Goal: Information Seeking & Learning: Learn about a topic

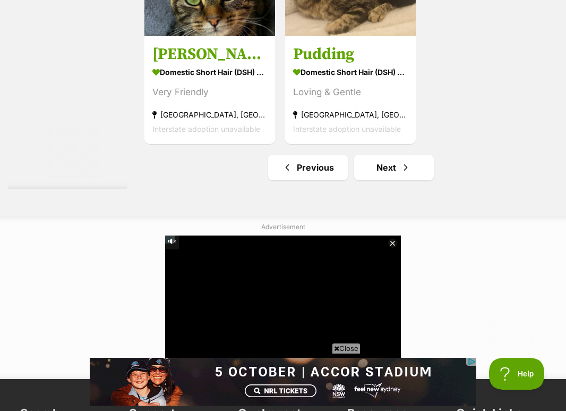
scroll to position [2303, 0]
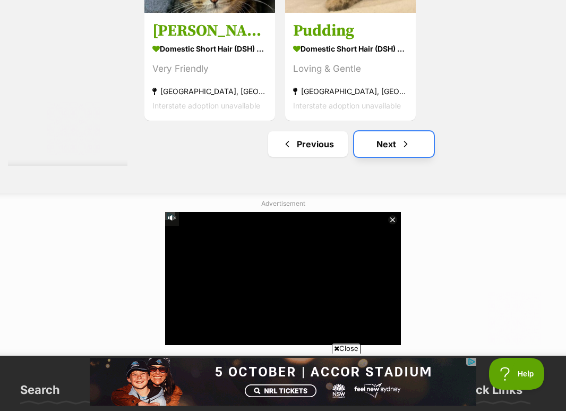
click at [407, 152] on link "Next" at bounding box center [394, 144] width 80 height 26
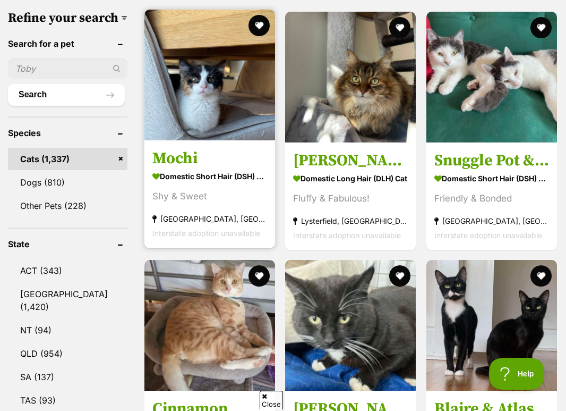
click at [182, 51] on img at bounding box center [210, 75] width 131 height 131
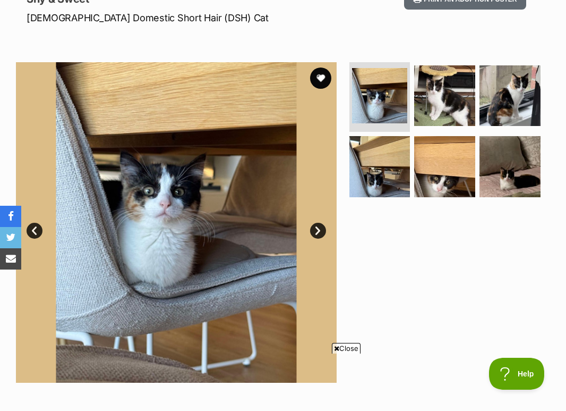
click at [317, 230] on link "Next" at bounding box center [318, 231] width 16 height 16
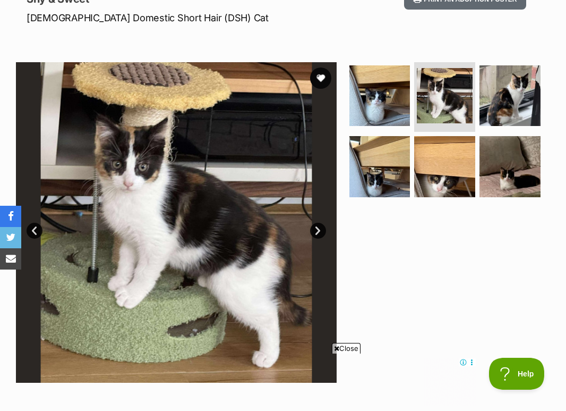
click at [317, 230] on link "Next" at bounding box center [318, 231] width 16 height 16
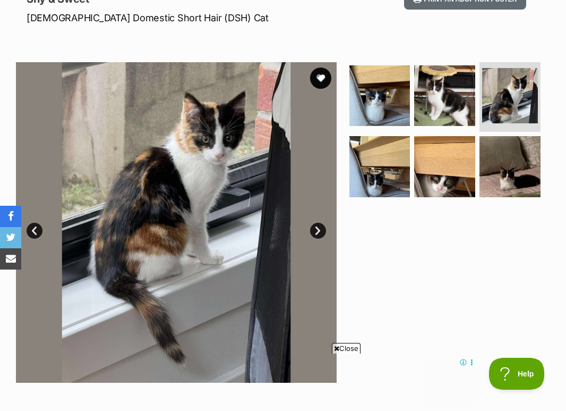
click at [316, 227] on link "Next" at bounding box center [318, 231] width 16 height 16
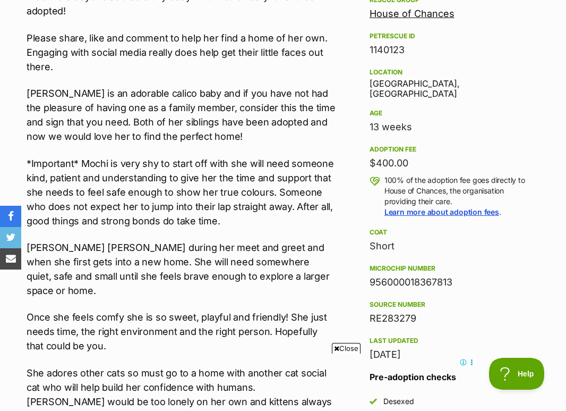
scroll to position [630, 0]
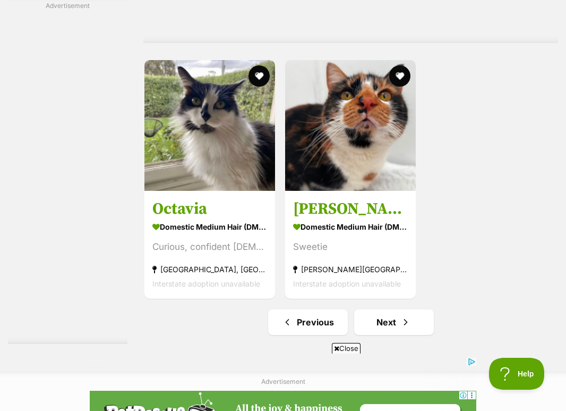
scroll to position [2125, 0]
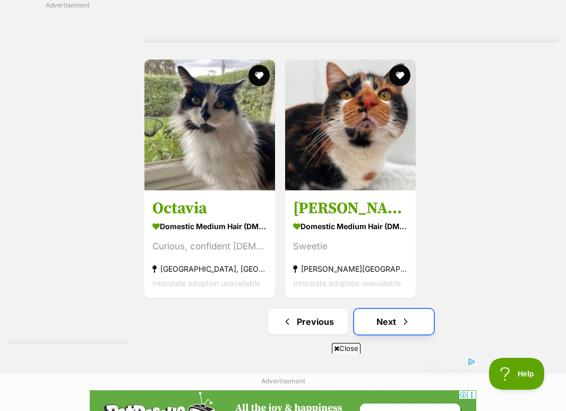
click at [405, 320] on link "Next" at bounding box center [394, 322] width 80 height 26
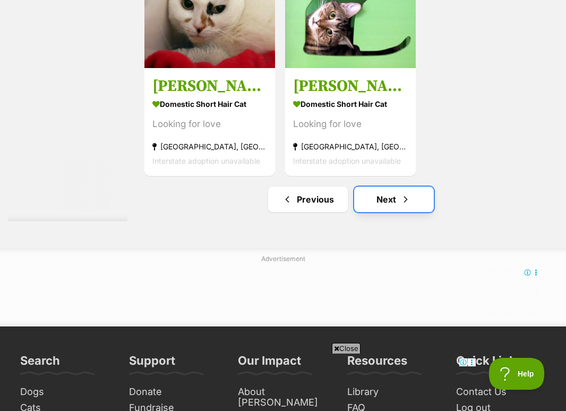
click at [411, 204] on link "Next" at bounding box center [394, 199] width 80 height 26
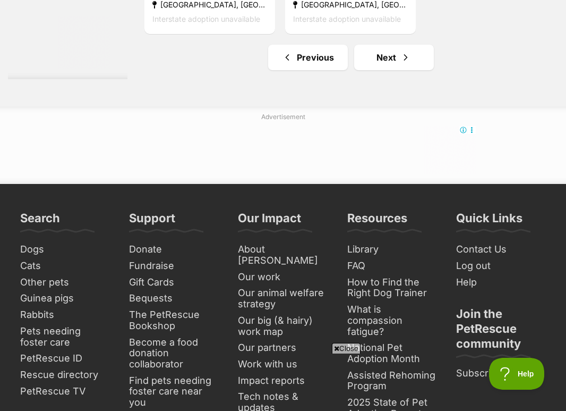
scroll to position [2390, 0]
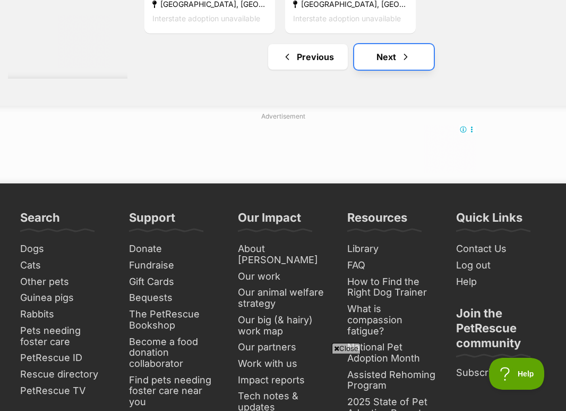
click at [417, 62] on link "Next" at bounding box center [394, 57] width 80 height 26
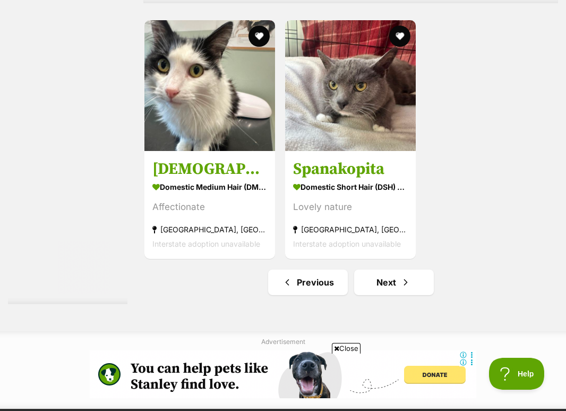
scroll to position [2199, 0]
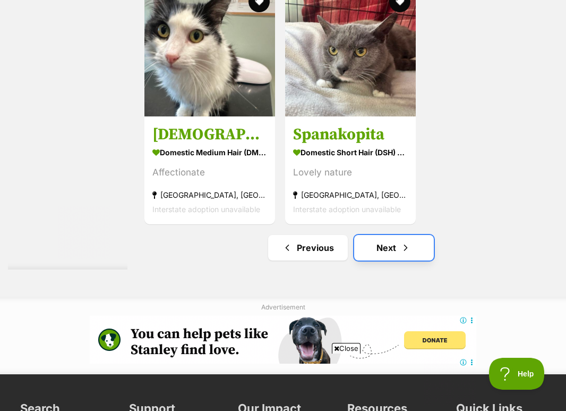
click at [373, 255] on link "Next" at bounding box center [394, 248] width 80 height 26
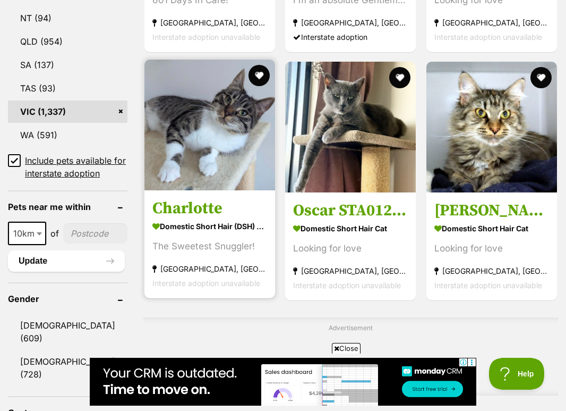
click at [223, 198] on h3 "Charlotte" at bounding box center [209, 208] width 115 height 20
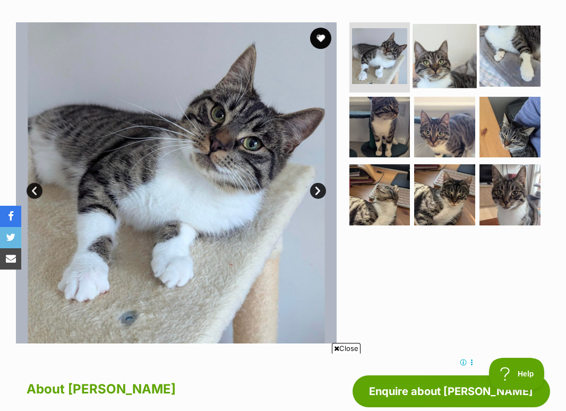
click at [423, 51] on img at bounding box center [445, 56] width 64 height 64
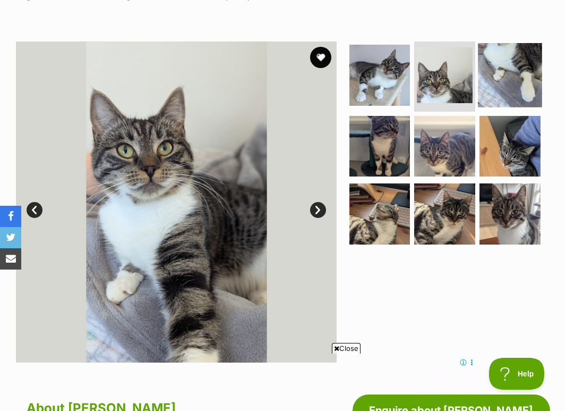
click at [521, 90] on img at bounding box center [510, 75] width 64 height 64
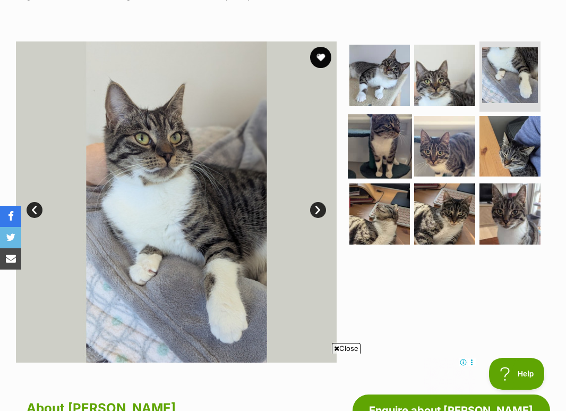
click at [393, 144] on img at bounding box center [380, 146] width 64 height 64
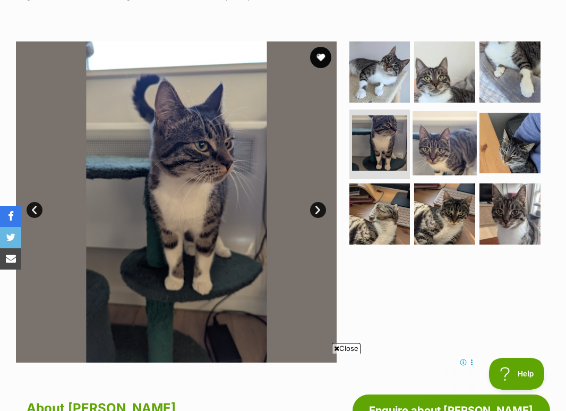
click at [447, 137] on img at bounding box center [445, 143] width 64 height 64
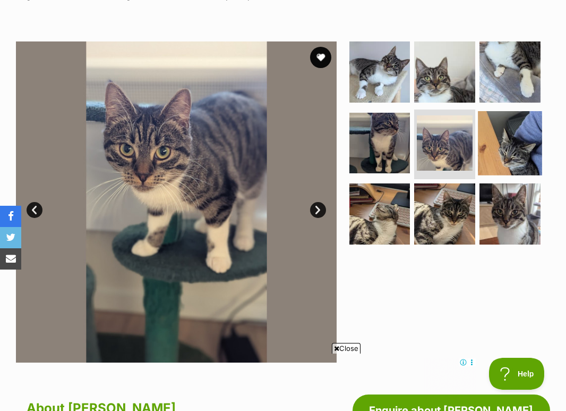
click at [492, 134] on img at bounding box center [510, 143] width 64 height 64
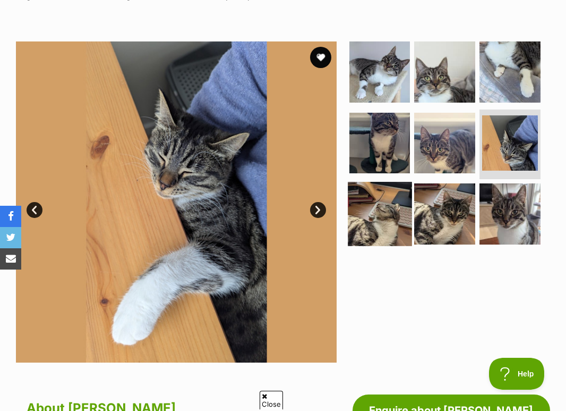
click at [367, 191] on img at bounding box center [380, 214] width 64 height 64
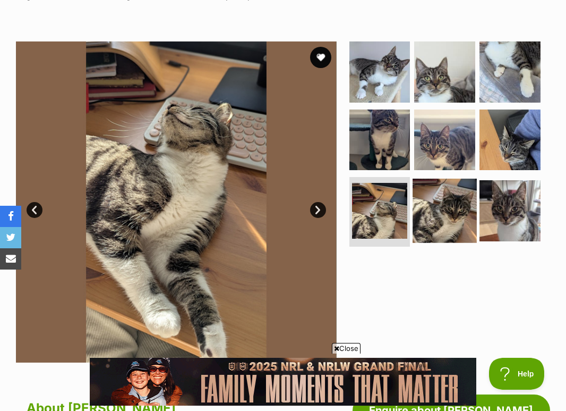
click at [446, 209] on img at bounding box center [445, 211] width 64 height 64
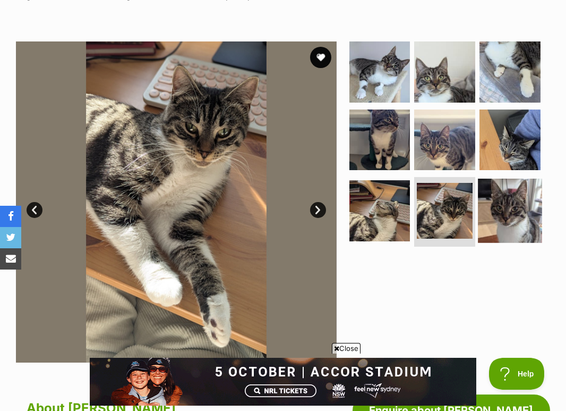
click at [502, 210] on img at bounding box center [510, 211] width 64 height 64
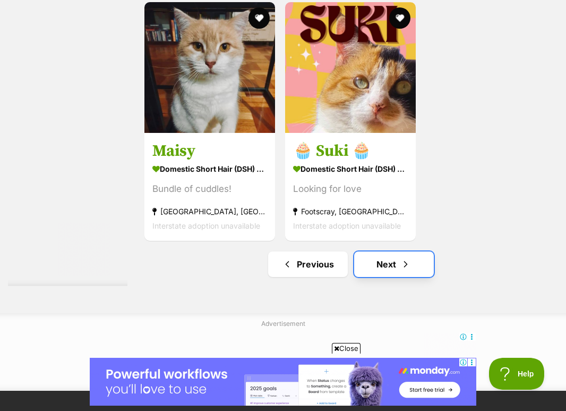
click at [376, 268] on link "Next" at bounding box center [394, 264] width 80 height 26
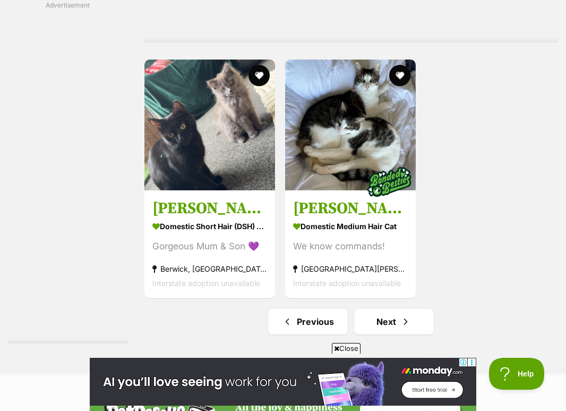
scroll to position [2203, 0]
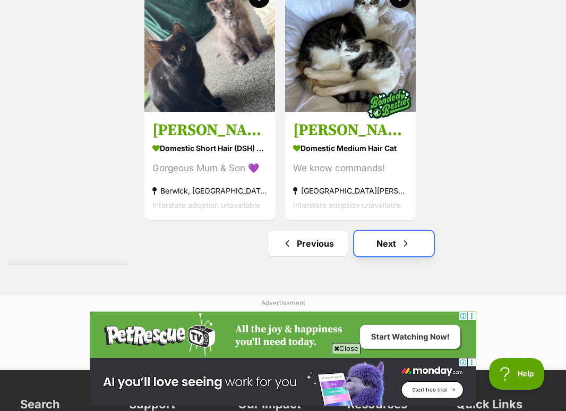
click at [371, 256] on link "Next" at bounding box center [394, 244] width 80 height 26
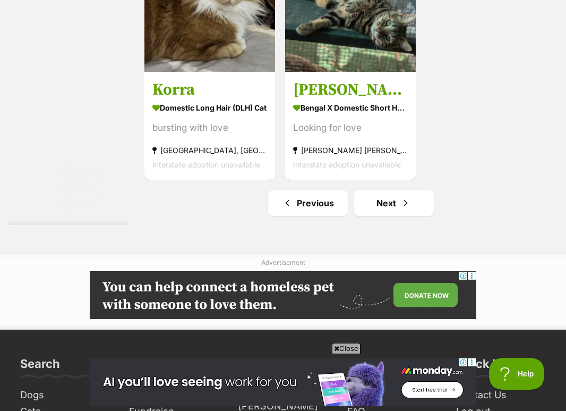
scroll to position [2399, 0]
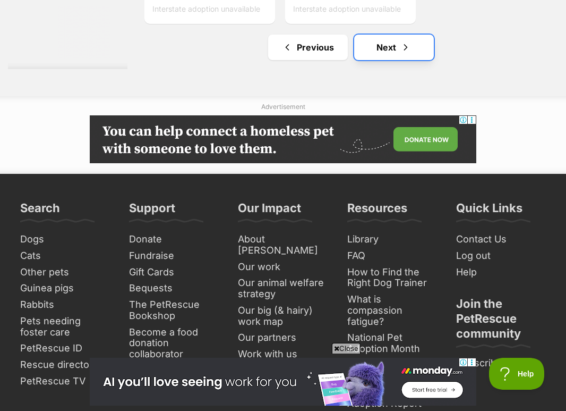
click at [407, 47] on link "Next" at bounding box center [394, 48] width 80 height 26
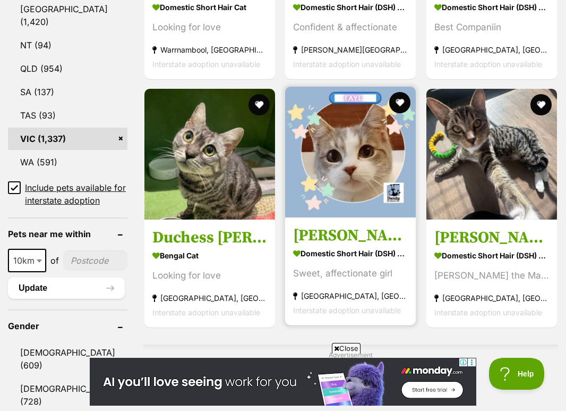
click at [320, 165] on img at bounding box center [350, 152] width 131 height 131
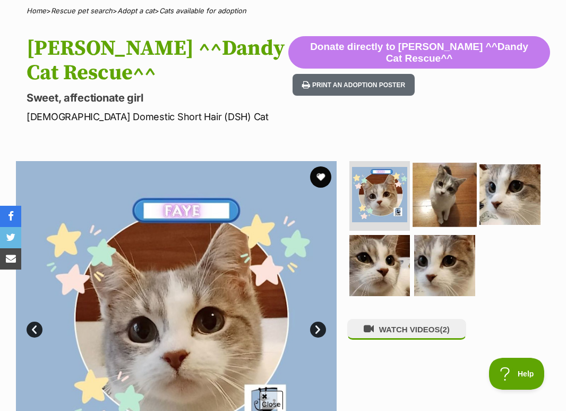
click at [430, 176] on img at bounding box center [445, 195] width 64 height 64
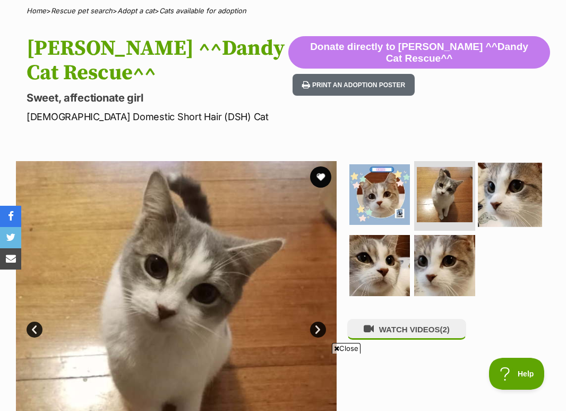
click at [504, 172] on img at bounding box center [510, 195] width 64 height 64
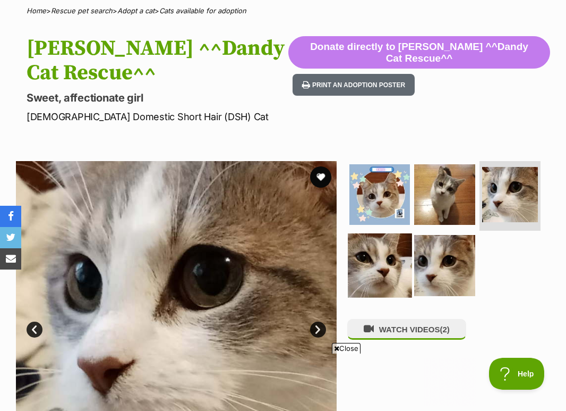
click at [372, 235] on img at bounding box center [380, 265] width 64 height 64
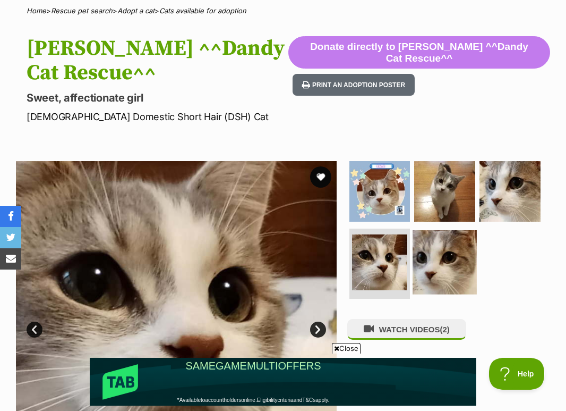
click at [461, 238] on img at bounding box center [445, 262] width 64 height 64
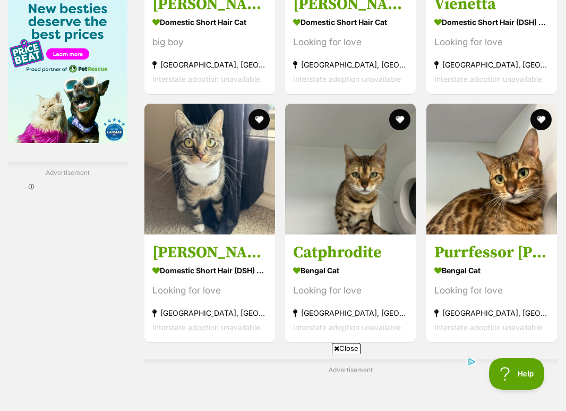
scroll to position [1854, 0]
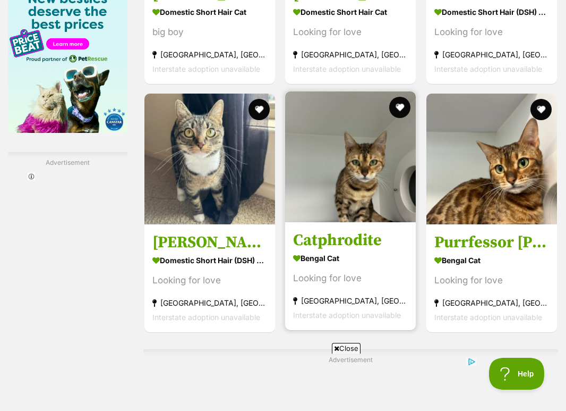
click at [333, 149] on img at bounding box center [350, 156] width 131 height 131
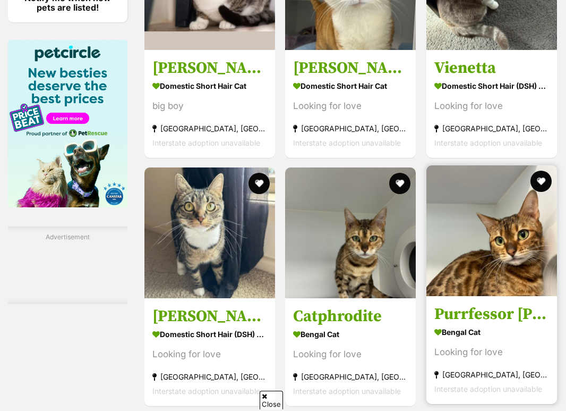
click at [452, 232] on img at bounding box center [492, 230] width 131 height 131
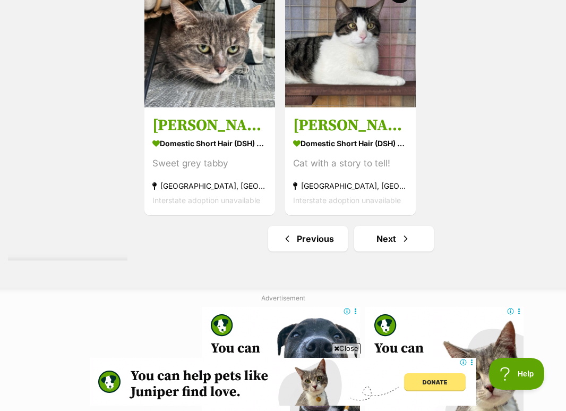
scroll to position [2428, 0]
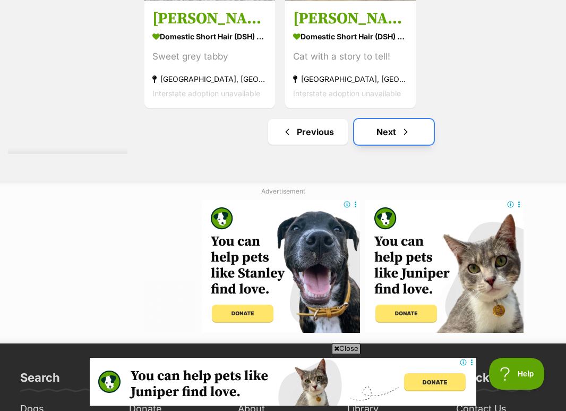
click at [412, 140] on link "Next" at bounding box center [394, 132] width 80 height 26
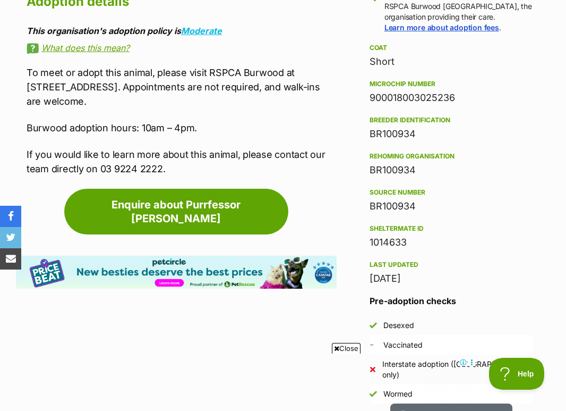
scroll to position [836, 0]
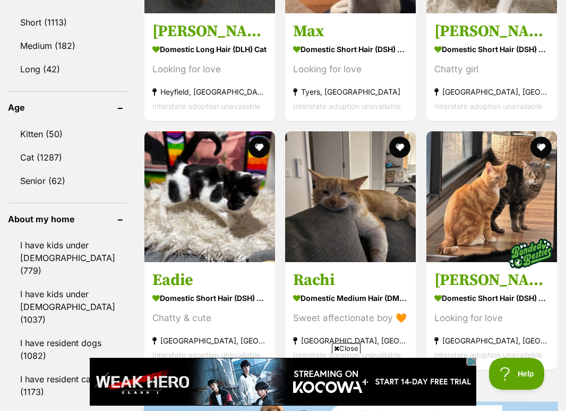
scroll to position [1114, 0]
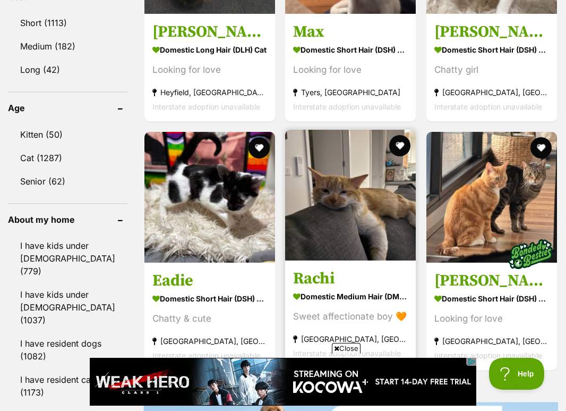
click at [369, 268] on h3 "Rachi" at bounding box center [350, 278] width 115 height 20
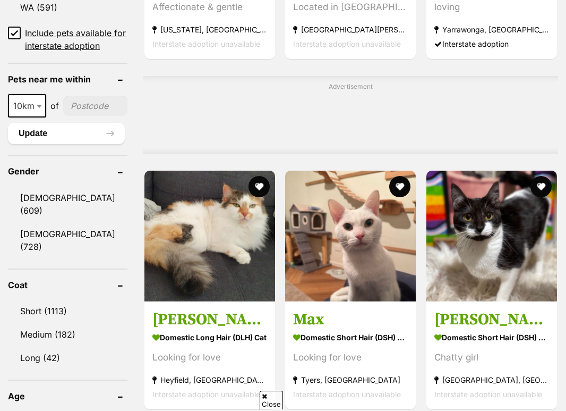
click at [362, 240] on img at bounding box center [350, 236] width 131 height 131
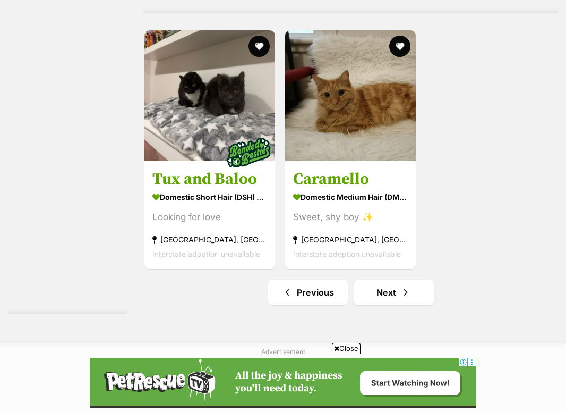
scroll to position [2159, 0]
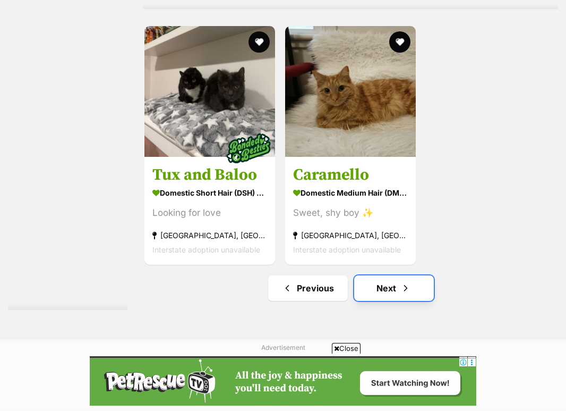
click at [389, 298] on link "Next" at bounding box center [394, 288] width 80 height 26
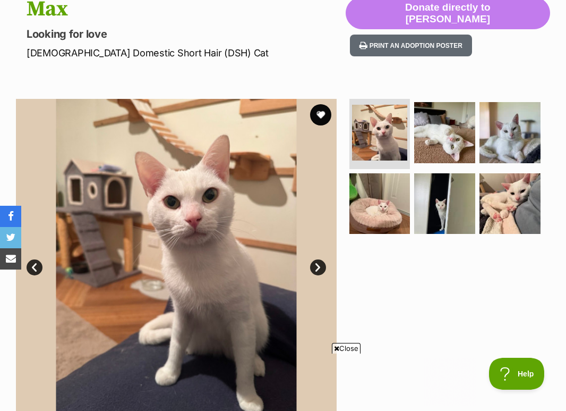
click at [318, 261] on link "Next" at bounding box center [318, 267] width 16 height 16
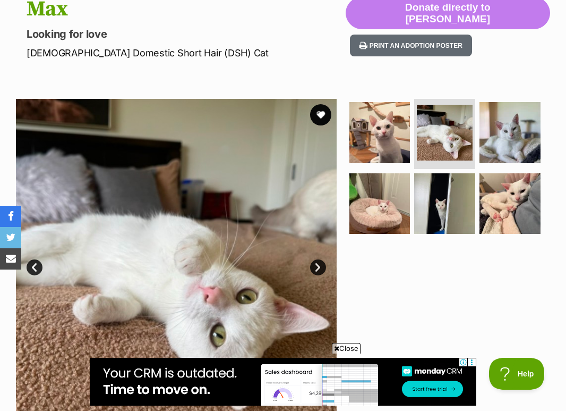
click at [319, 261] on link "Next" at bounding box center [318, 267] width 16 height 16
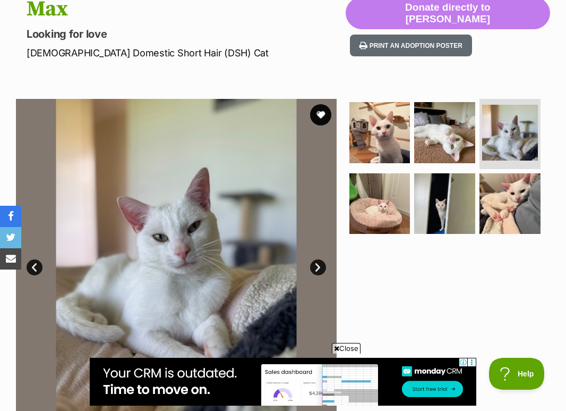
click at [322, 258] on img at bounding box center [176, 259] width 321 height 321
click at [321, 261] on link "Next" at bounding box center [318, 267] width 16 height 16
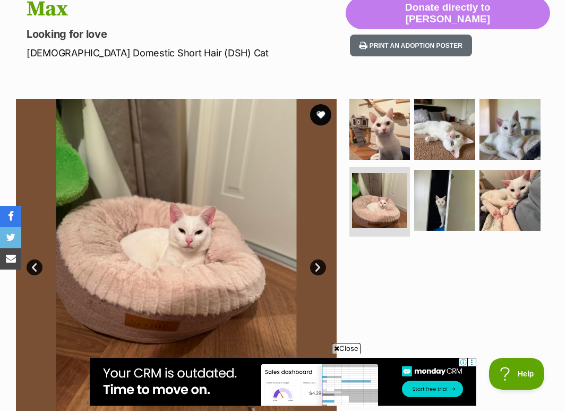
click at [321, 261] on link "Next" at bounding box center [318, 267] width 16 height 16
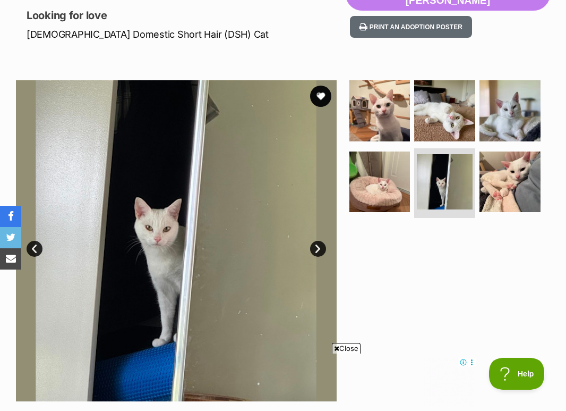
click at [320, 243] on link "Next" at bounding box center [318, 249] width 16 height 16
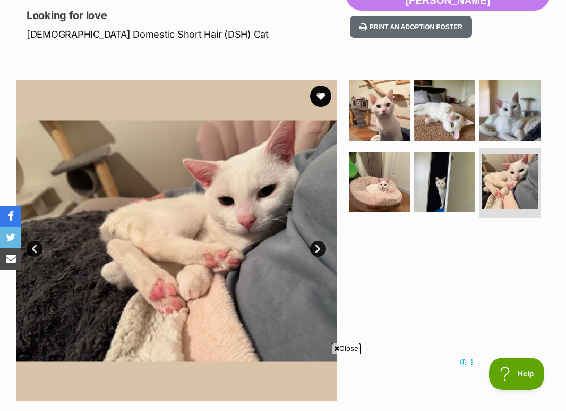
click at [321, 244] on link "Next" at bounding box center [318, 249] width 16 height 16
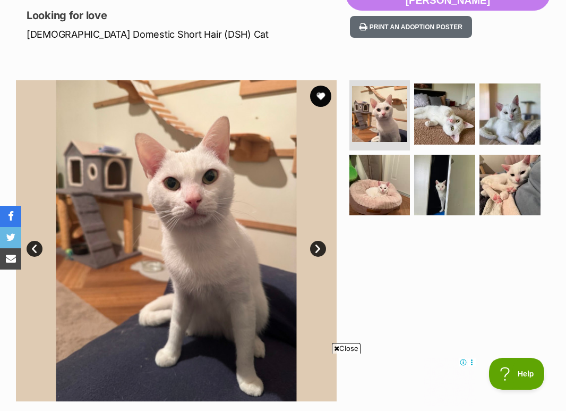
click at [321, 244] on link "Next" at bounding box center [318, 249] width 16 height 16
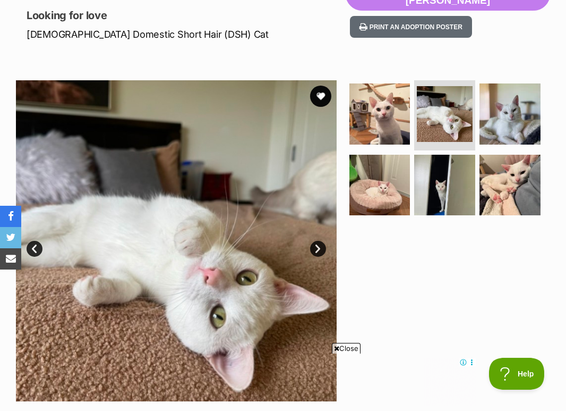
click at [321, 245] on link "Next" at bounding box center [318, 249] width 16 height 16
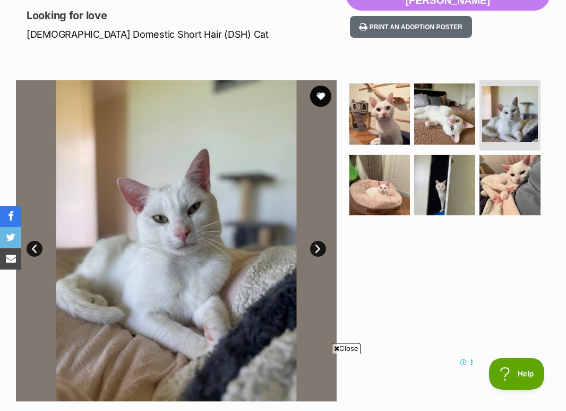
click at [321, 245] on link "Next" at bounding box center [318, 249] width 16 height 16
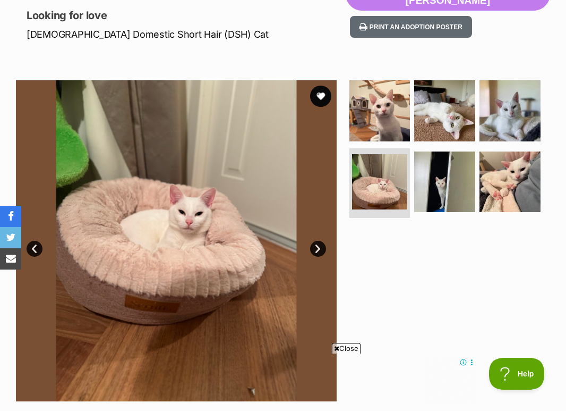
click at [321, 245] on link "Next" at bounding box center [318, 249] width 16 height 16
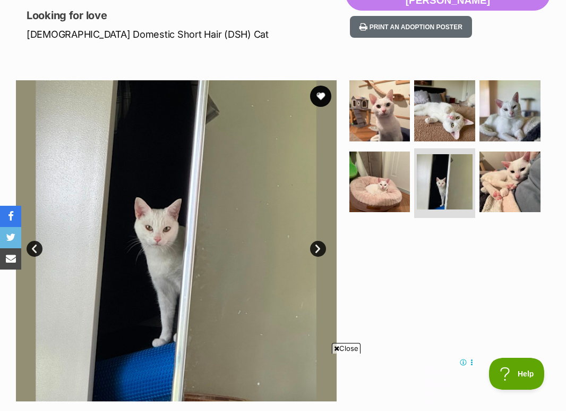
click at [321, 245] on link "Next" at bounding box center [318, 249] width 16 height 16
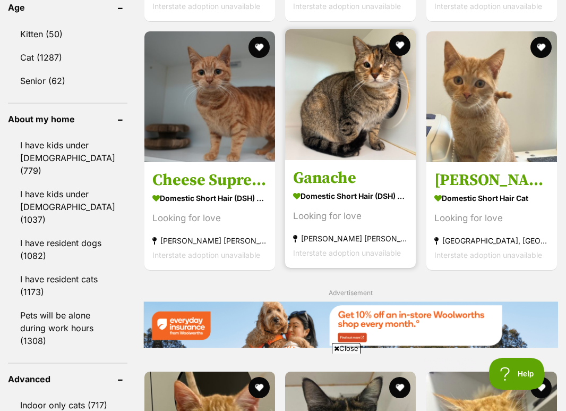
click at [366, 159] on link "Ganache Domestic Short Hair (DSH) Cat Looking for love [PERSON_NAME][GEOGRAPHIC…" at bounding box center [350, 213] width 131 height 108
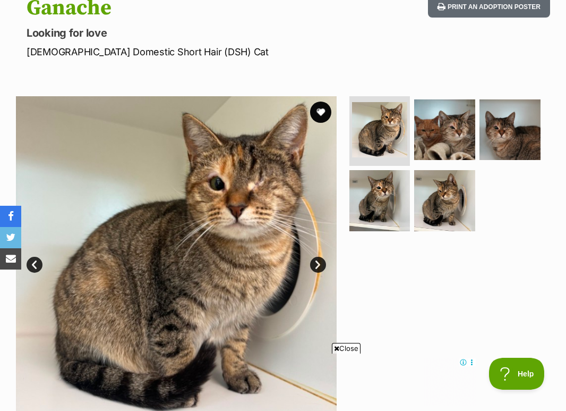
scroll to position [90, 0]
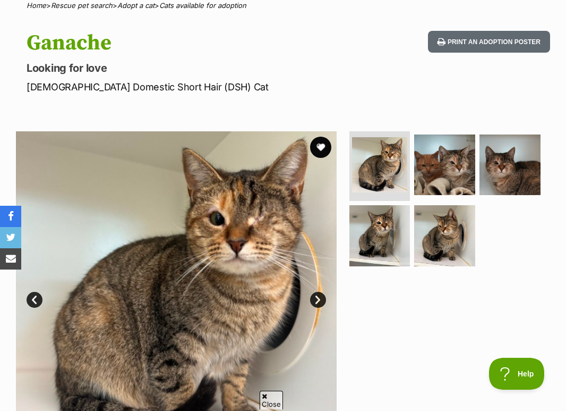
click at [317, 293] on link "Next" at bounding box center [318, 300] width 16 height 16
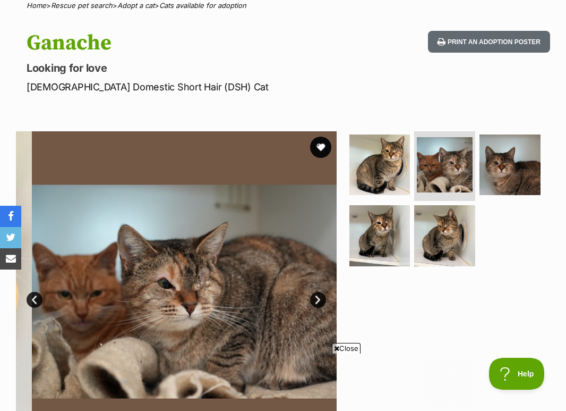
scroll to position [0, 0]
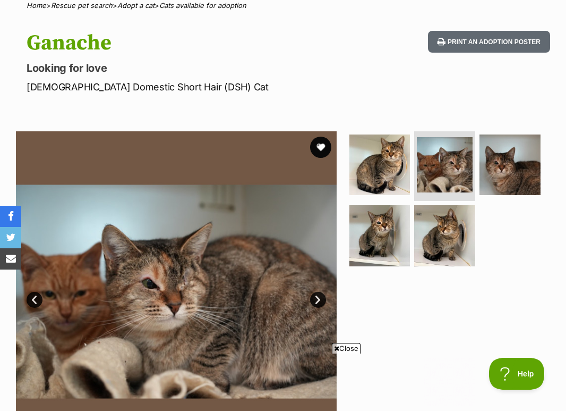
click at [317, 293] on link "Next" at bounding box center [318, 300] width 16 height 16
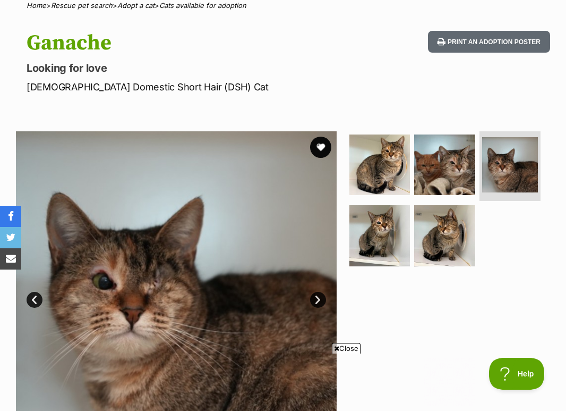
click at [317, 293] on link "Next" at bounding box center [318, 300] width 16 height 16
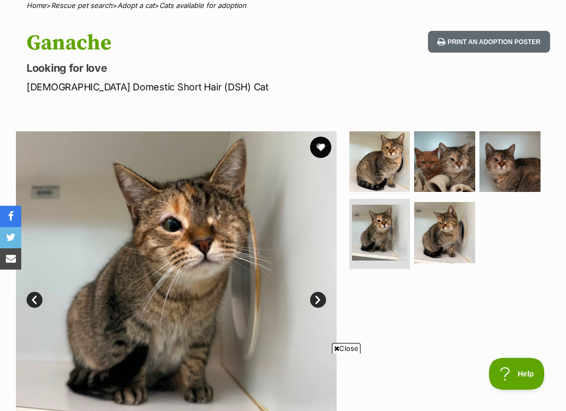
click at [317, 293] on link "Next" at bounding box center [318, 300] width 16 height 16
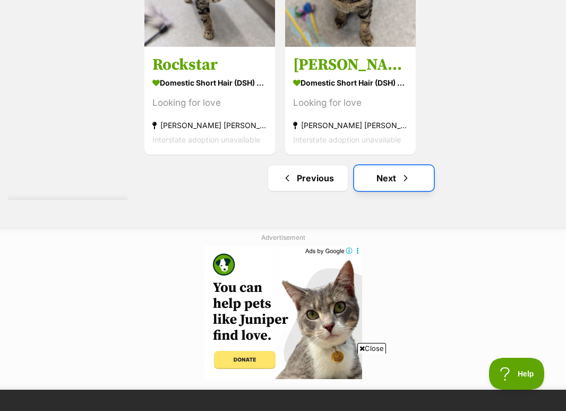
click at [401, 172] on span "Next page" at bounding box center [406, 178] width 11 height 13
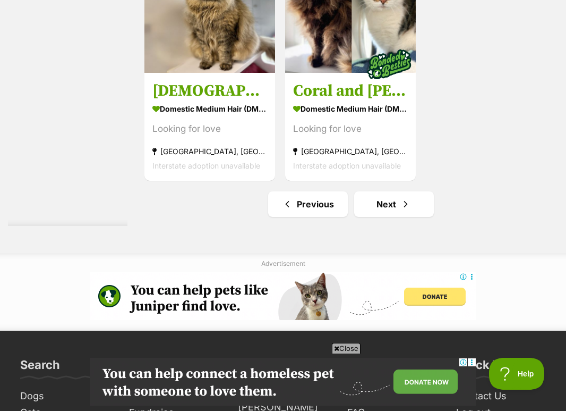
scroll to position [2388, 0]
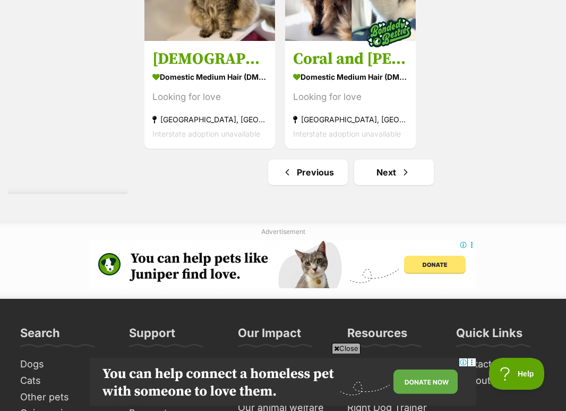
click at [401, 179] on span "Next page" at bounding box center [406, 172] width 11 height 13
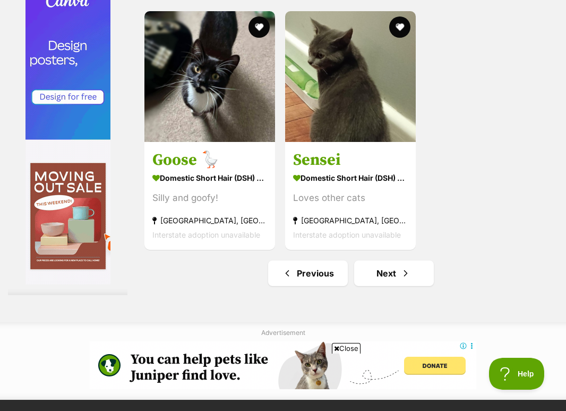
scroll to position [2173, 0]
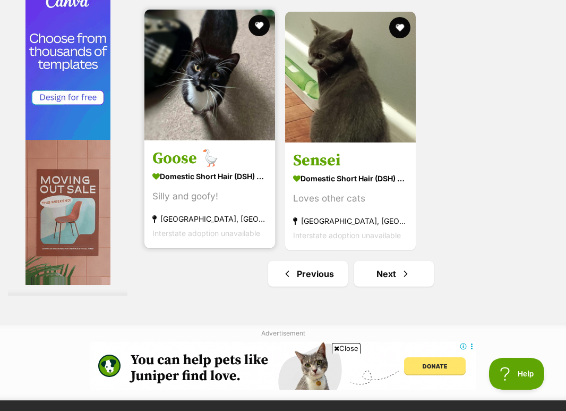
click at [232, 113] on img at bounding box center [210, 75] width 131 height 131
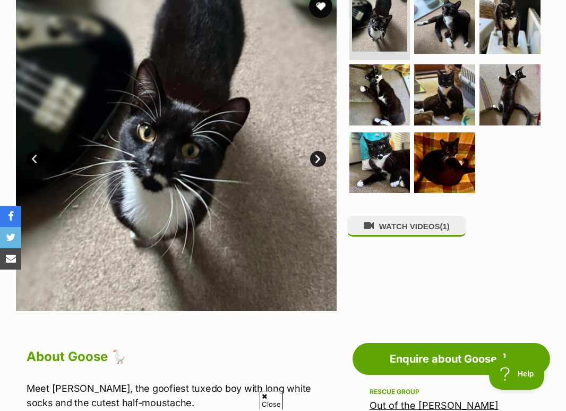
scroll to position [175, 0]
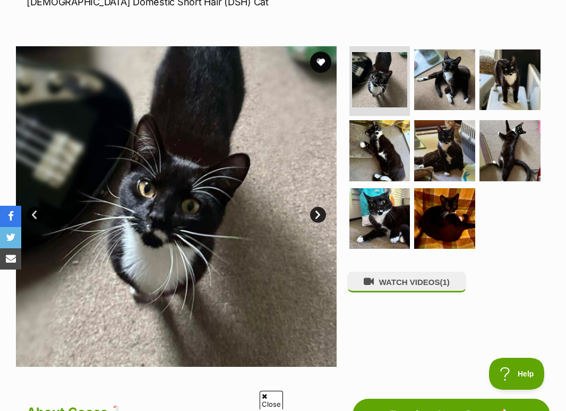
click at [316, 210] on link "Next" at bounding box center [318, 215] width 16 height 16
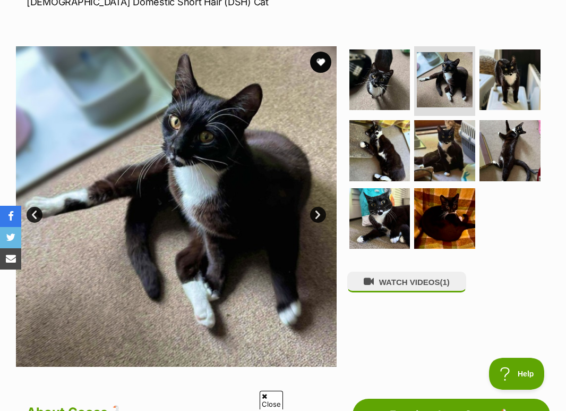
click at [317, 211] on link "Next" at bounding box center [318, 215] width 16 height 16
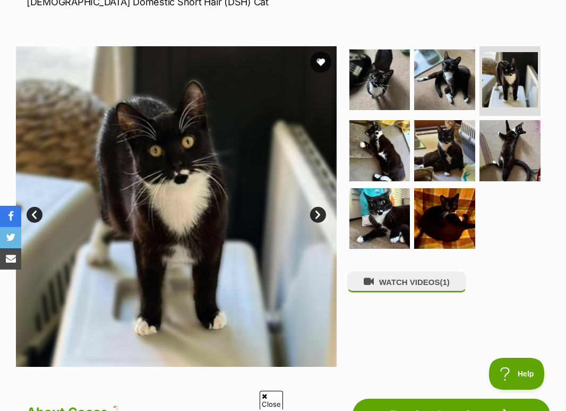
scroll to position [0, 0]
click at [317, 211] on link "Next" at bounding box center [318, 215] width 16 height 16
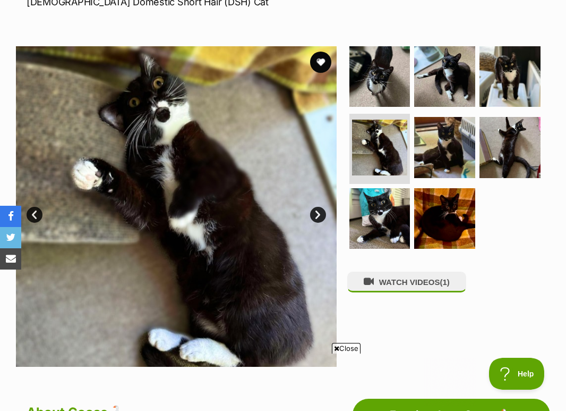
click at [317, 211] on link "Next" at bounding box center [318, 215] width 16 height 16
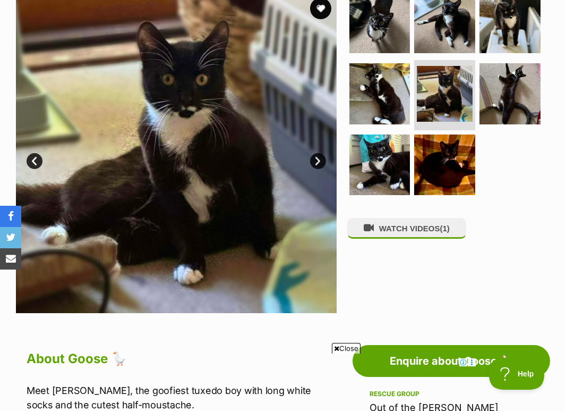
scroll to position [217, 0]
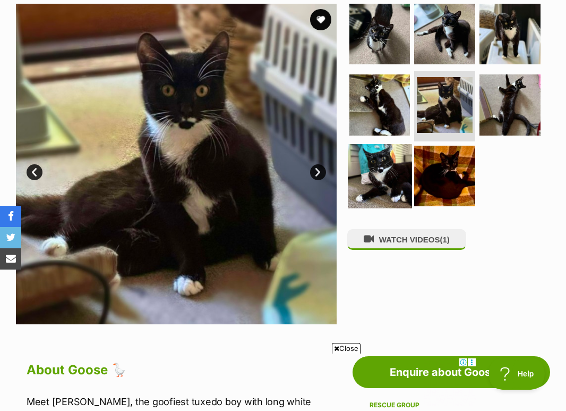
click at [366, 172] on img at bounding box center [380, 176] width 64 height 64
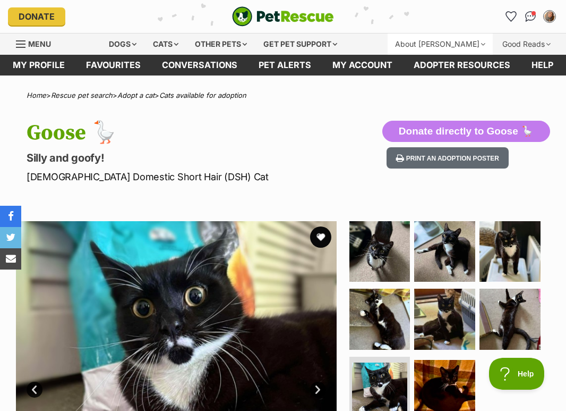
scroll to position [0, 0]
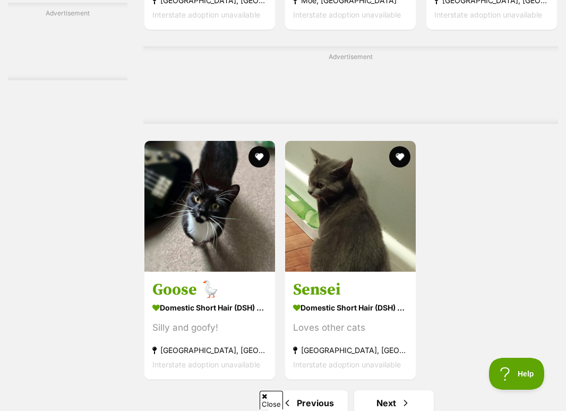
scroll to position [2151, 0]
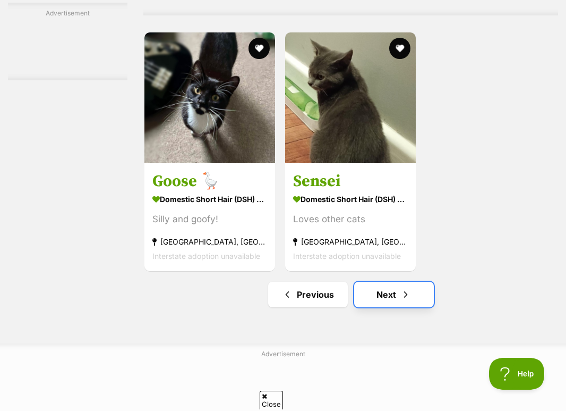
click at [383, 297] on link "Next" at bounding box center [394, 295] width 80 height 26
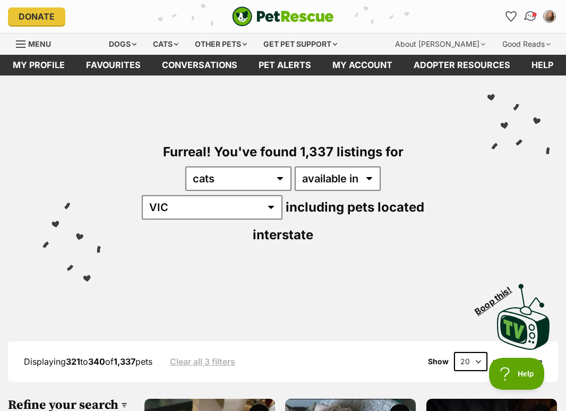
click at [529, 17] on img "Conversations" at bounding box center [531, 17] width 14 height 14
